Goal: Transaction & Acquisition: Obtain resource

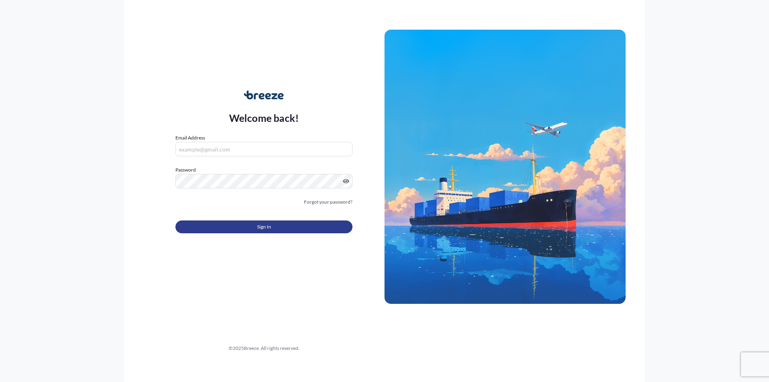
type input "[EMAIL_ADDRESS][DOMAIN_NAME]"
click at [237, 231] on button "Sign In" at bounding box center [263, 226] width 177 height 13
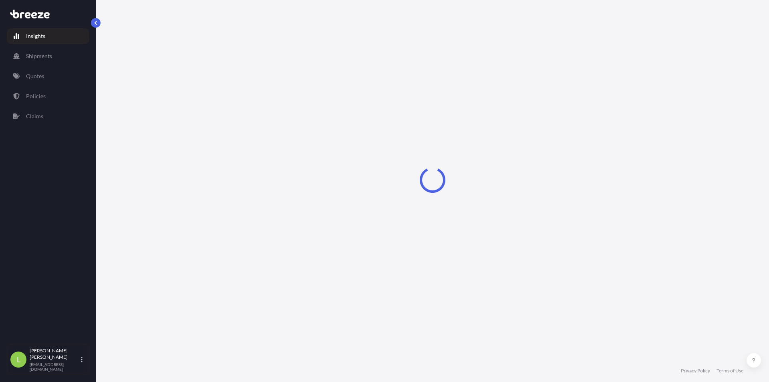
select select "2025"
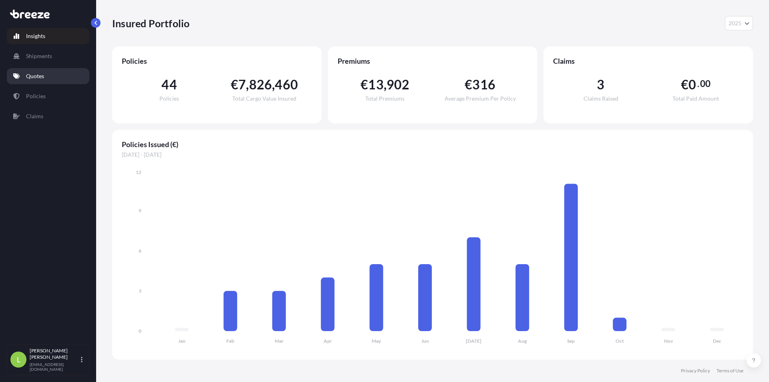
click at [40, 69] on link "Quotes" at bounding box center [48, 76] width 82 height 16
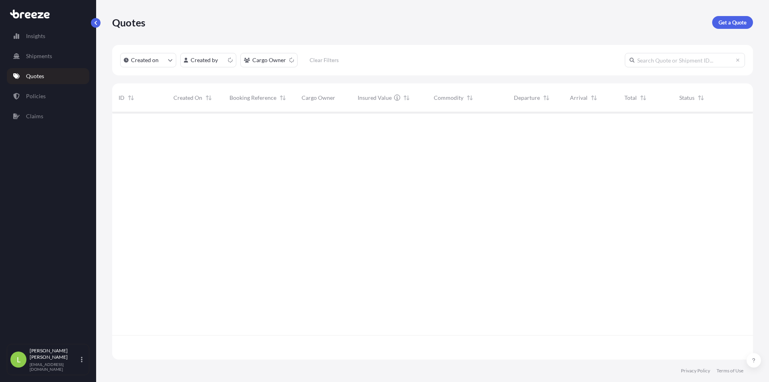
scroll to position [245, 635]
click at [739, 22] on p "Get a Quote" at bounding box center [732, 22] width 28 height 8
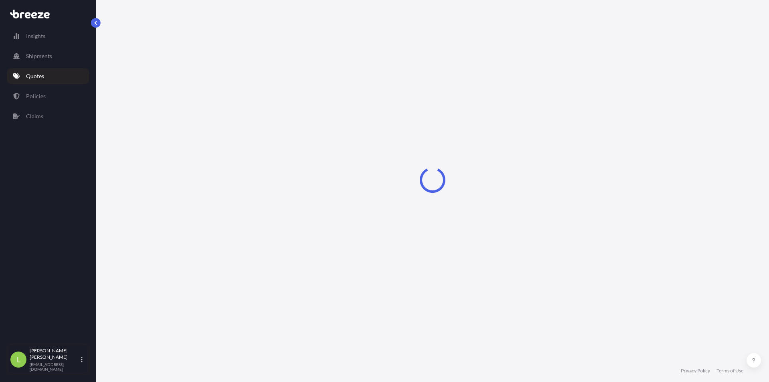
select select "Road"
select select "Sea"
select select "1"
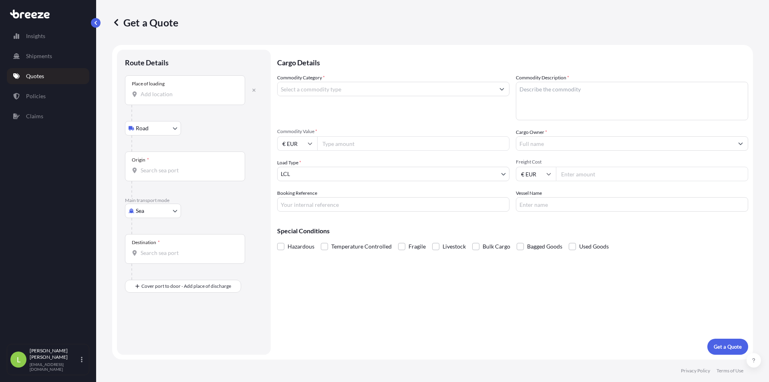
click at [173, 91] on input "Place of loading" at bounding box center [188, 94] width 94 height 8
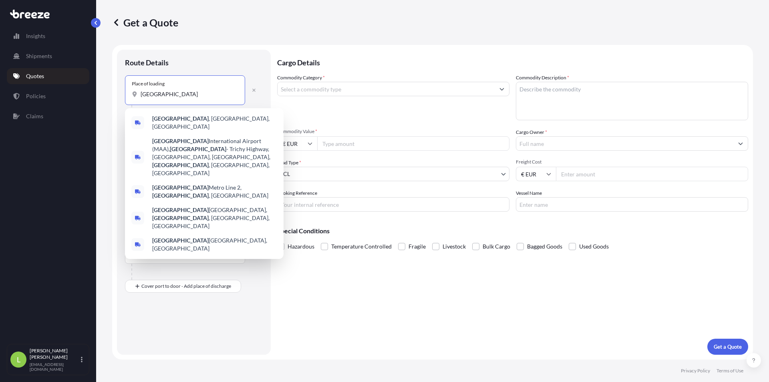
type input "[GEOGRAPHIC_DATA]"
click at [255, 92] on icon "button" at bounding box center [253, 90] width 5 height 5
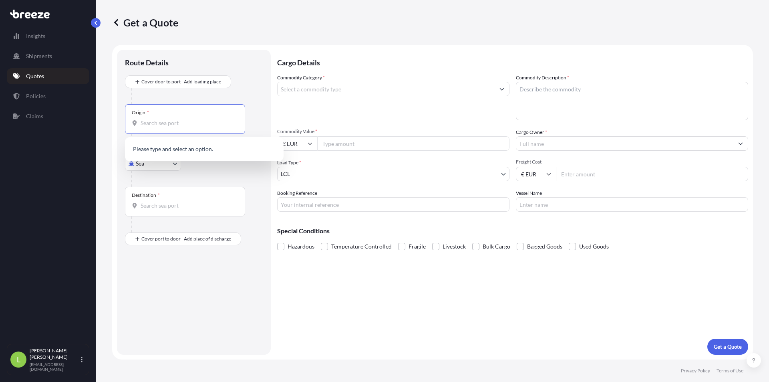
click at [168, 123] on input "Origin *" at bounding box center [188, 123] width 94 height 8
click at [174, 158] on div "INMAA - [GEOGRAPHIC_DATA] (ex [GEOGRAPHIC_DATA]), [GEOGRAPHIC_DATA]" at bounding box center [204, 151] width 152 height 22
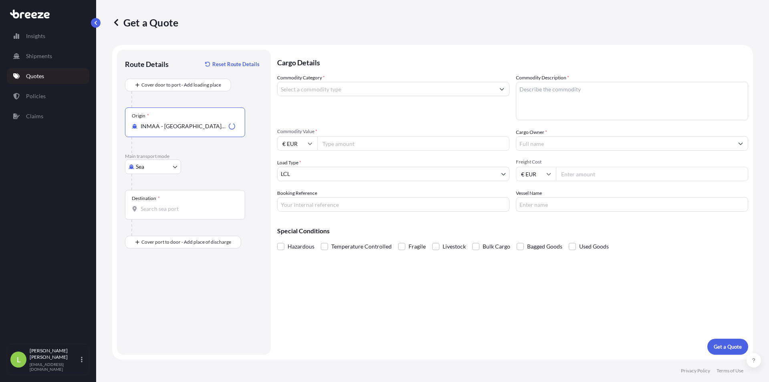
type input "INMAA - [GEOGRAPHIC_DATA] (ex [GEOGRAPHIC_DATA]), [GEOGRAPHIC_DATA]"
click at [170, 213] on div "Destination *" at bounding box center [185, 205] width 120 height 30
click at [170, 213] on input "Destination *" at bounding box center [188, 209] width 94 height 8
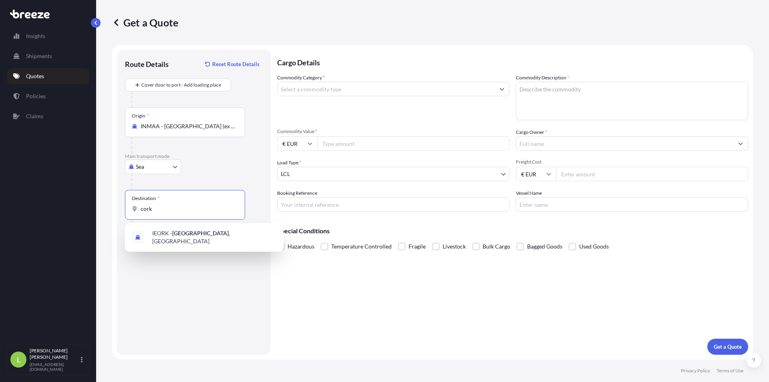
click at [162, 210] on input "cork" at bounding box center [188, 209] width 94 height 8
click at [154, 210] on input "cork" at bounding box center [188, 209] width 94 height 8
click at [169, 243] on div "IEORK - [GEOGRAPHIC_DATA] , [GEOGRAPHIC_DATA]" at bounding box center [204, 237] width 152 height 22
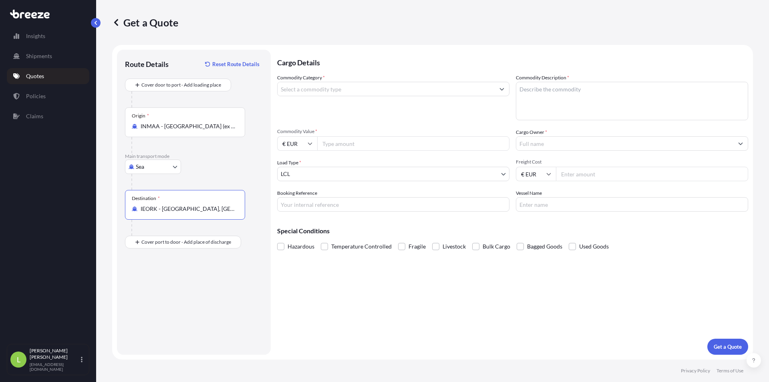
type input "IEORK - [GEOGRAPHIC_DATA], [GEOGRAPHIC_DATA]"
click at [354, 88] on input "Commodity Category *" at bounding box center [385, 89] width 217 height 14
type input "rubber mat"
type textarea "rubber mat"
click at [375, 149] on input "Commodity Value *" at bounding box center [413, 143] width 192 height 14
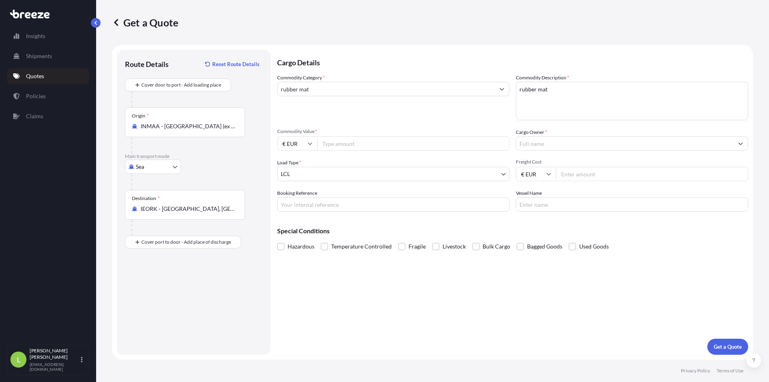
click at [309, 145] on icon at bounding box center [310, 143] width 5 height 5
click at [302, 199] on div "$ USD" at bounding box center [297, 198] width 34 height 15
type input "$ USD"
click at [386, 139] on input "Commodity Value *" at bounding box center [413, 143] width 192 height 14
type input "2700"
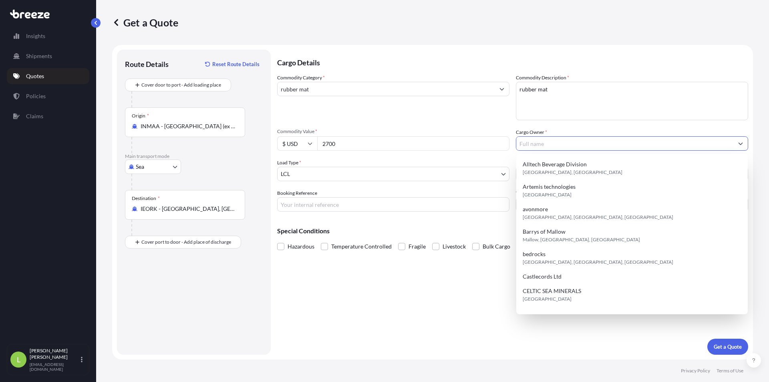
click at [561, 147] on input "Cargo Owner *" at bounding box center [624, 143] width 217 height 14
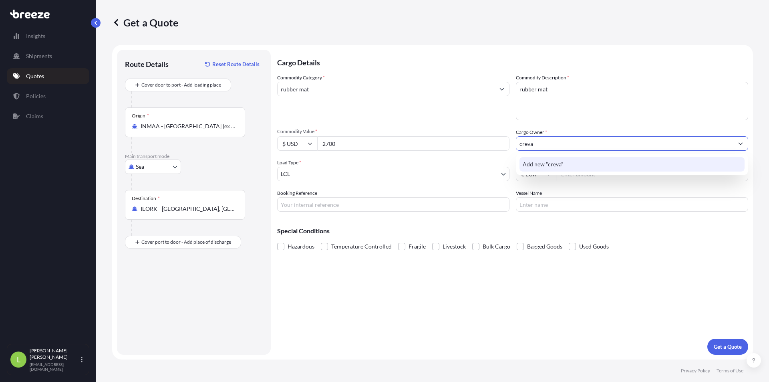
click at [562, 167] on span "Add new "creva"" at bounding box center [543, 164] width 41 height 8
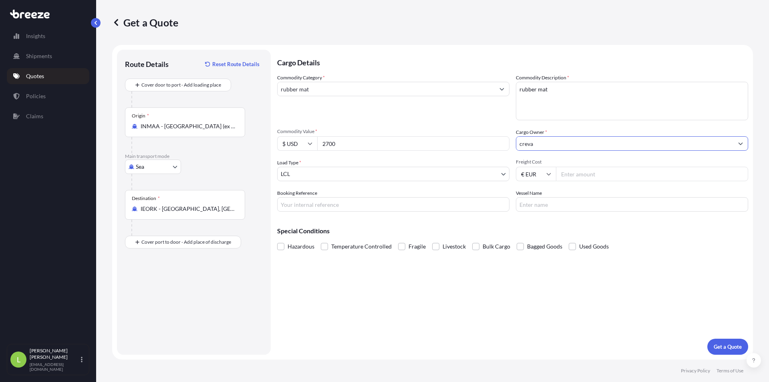
type input "creva"
click at [583, 177] on input "Freight Cost" at bounding box center [652, 174] width 192 height 14
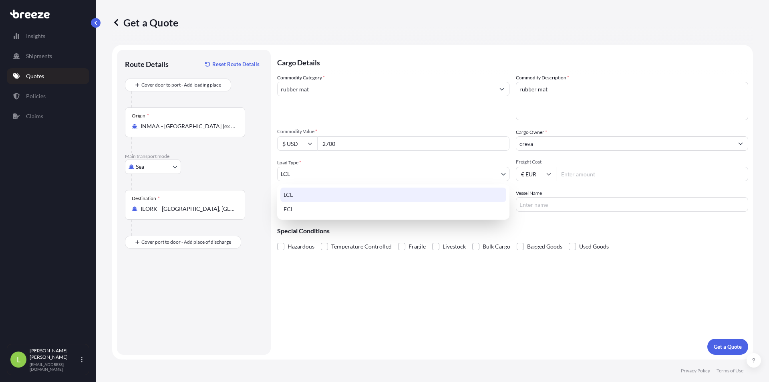
click at [462, 177] on body "Insights Shipments Quotes Policies Claims L [PERSON_NAME] [EMAIL_ADDRESS][DOMAI…" at bounding box center [384, 191] width 769 height 382
click at [361, 205] on div "FCL" at bounding box center [393, 209] width 226 height 14
select select "2"
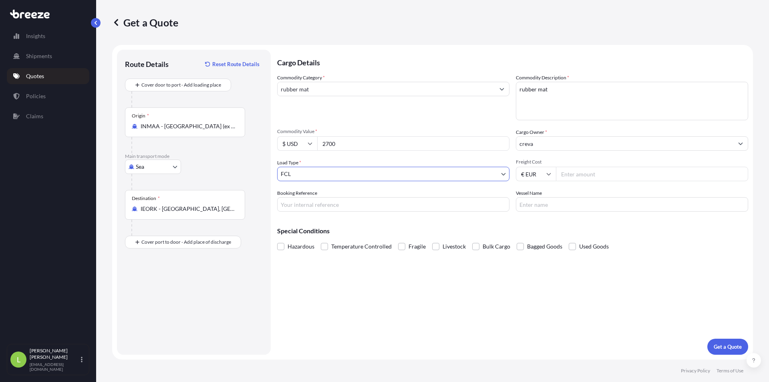
click at [638, 170] on input "Freight Cost" at bounding box center [652, 174] width 192 height 14
type input "27007.5"
click at [728, 349] on p "Get a Quote" at bounding box center [727, 346] width 28 height 8
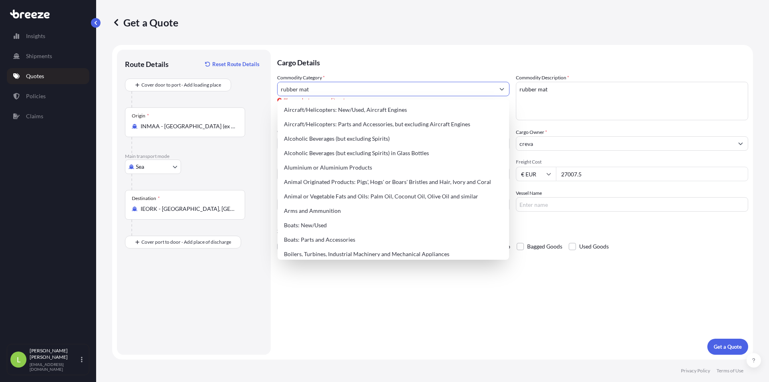
click at [367, 90] on input "rubber mat" at bounding box center [385, 89] width 217 height 14
drag, startPoint x: 367, startPoint y: 90, endPoint x: 217, endPoint y: 82, distance: 150.0
click at [217, 82] on form "Route Details Reset Route Details Cover door to port - Add loading place Place …" at bounding box center [432, 202] width 641 height 314
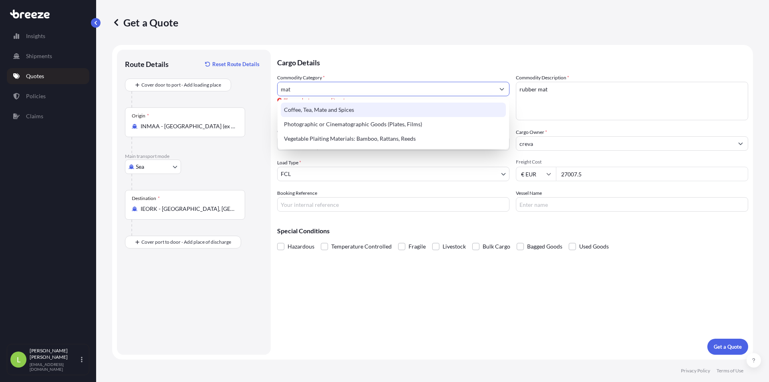
drag, startPoint x: 335, startPoint y: 89, endPoint x: 276, endPoint y: 90, distance: 58.9
click at [276, 90] on form "Route Details Reset Route Details Cover door to port - Add loading place Place …" at bounding box center [432, 202] width 641 height 314
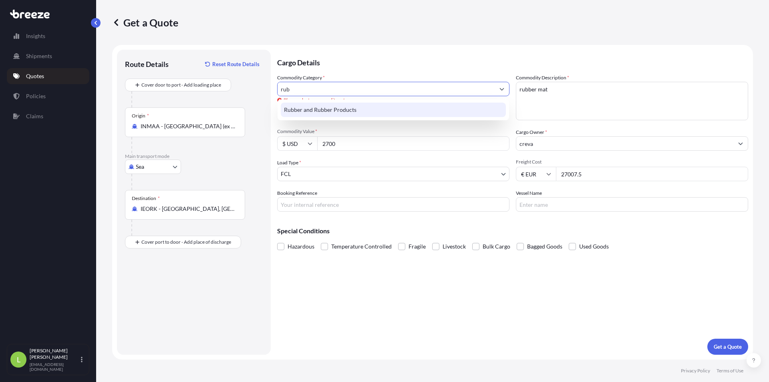
click at [325, 110] on div "Rubber and Rubber Products" at bounding box center [393, 110] width 225 height 14
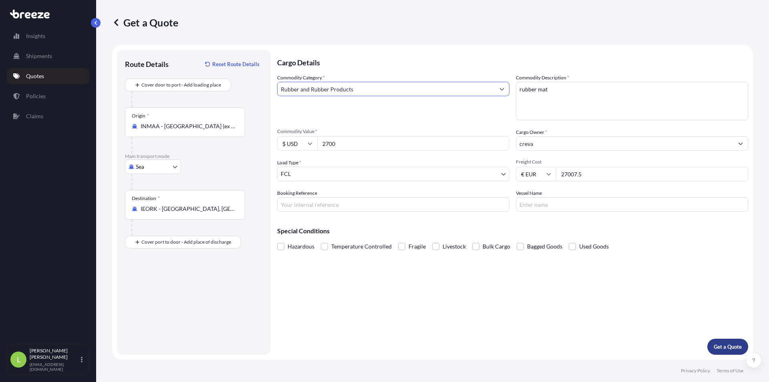
type input "Rubber and Rubber Products"
click at [727, 345] on p "Get a Quote" at bounding box center [727, 346] width 28 height 8
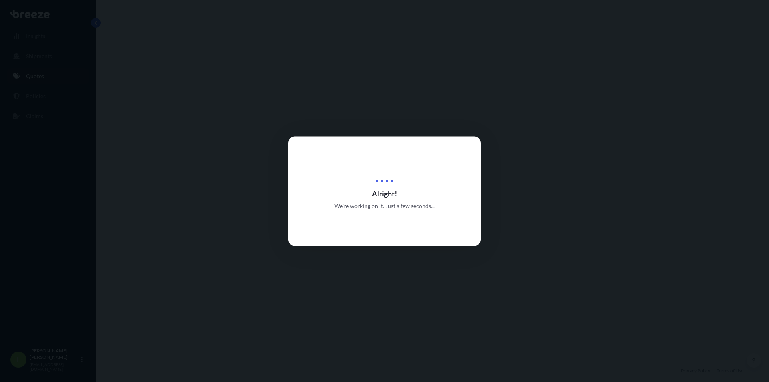
select select "Sea"
select select "2"
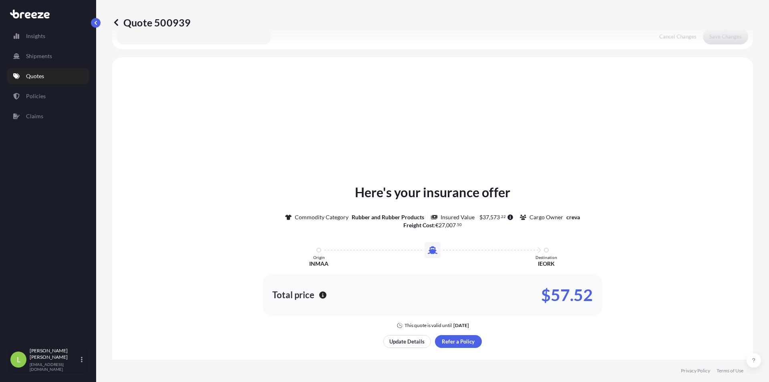
scroll to position [241, 0]
